Goal: Task Accomplishment & Management: Manage account settings

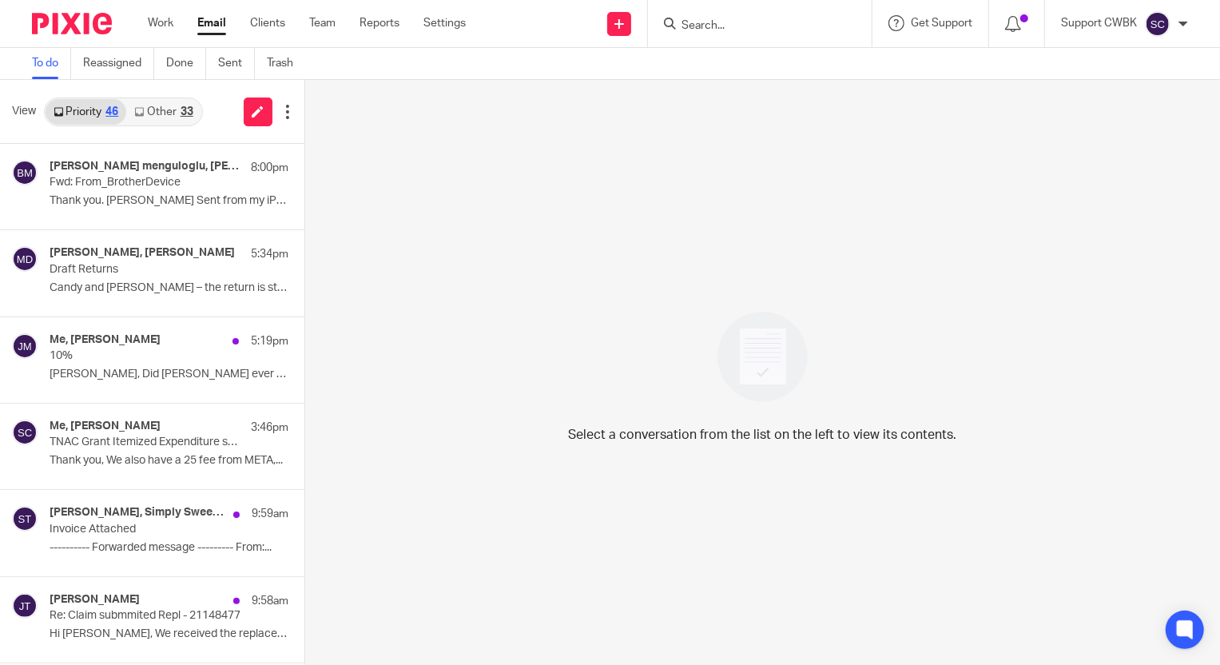
click at [156, 110] on link "Other 33" at bounding box center [163, 112] width 74 height 26
